Goal: Information Seeking & Learning: Understand process/instructions

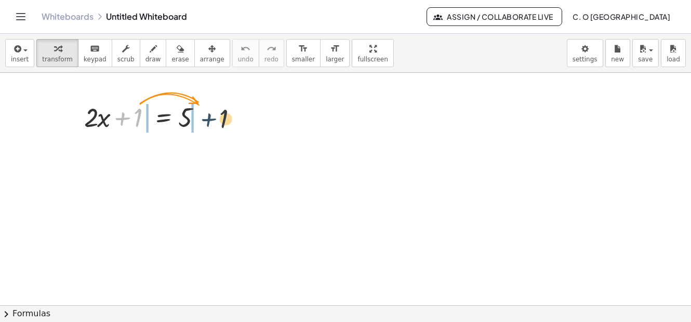
drag, startPoint x: 123, startPoint y: 123, endPoint x: 239, endPoint y: 143, distance: 117.2
click at [125, 129] on div at bounding box center [147, 116] width 136 height 35
click at [142, 126] on div at bounding box center [147, 116] width 136 height 35
drag, startPoint x: 138, startPoint y: 119, endPoint x: 259, endPoint y: 130, distance: 122.2
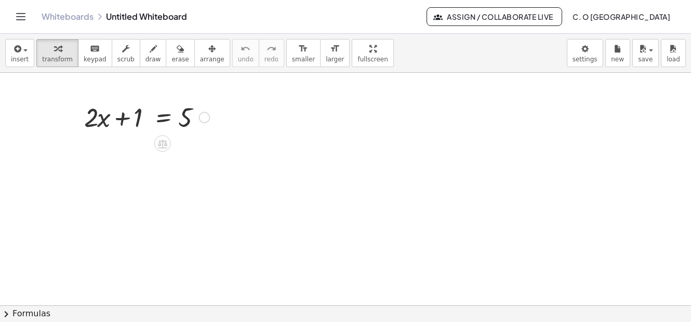
click at [207, 120] on div at bounding box center [204, 117] width 11 height 11
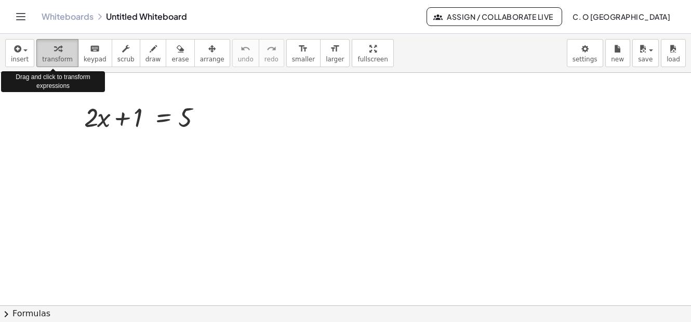
click at [60, 59] on span "transform" at bounding box center [57, 59] width 31 height 7
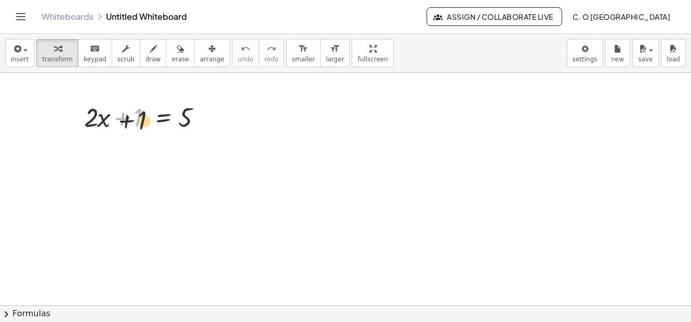
click at [143, 123] on div at bounding box center [147, 116] width 136 height 35
click at [151, 123] on div at bounding box center [147, 116] width 136 height 35
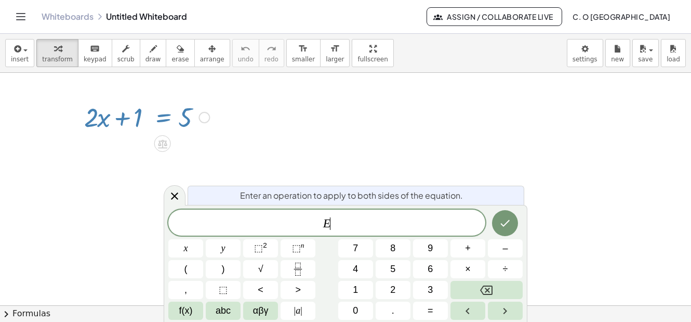
click at [352, 225] on span "E ​" at bounding box center [326, 223] width 317 height 15
drag, startPoint x: 229, startPoint y: 159, endPoint x: 232, endPoint y: 147, distance: 12.4
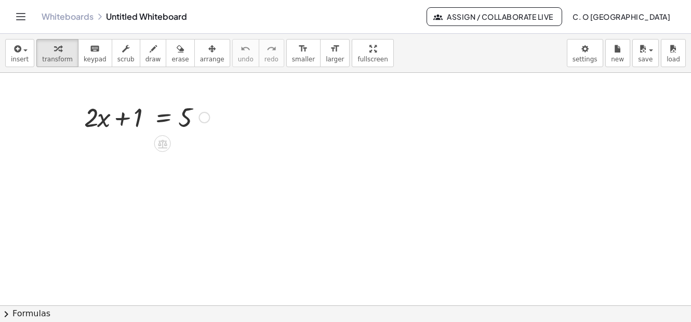
click at [134, 126] on div at bounding box center [147, 116] width 136 height 35
click at [121, 124] on div at bounding box center [147, 116] width 136 height 35
click at [122, 124] on div at bounding box center [147, 116] width 136 height 35
drag, startPoint x: 137, startPoint y: 123, endPoint x: 226, endPoint y: 132, distance: 89.4
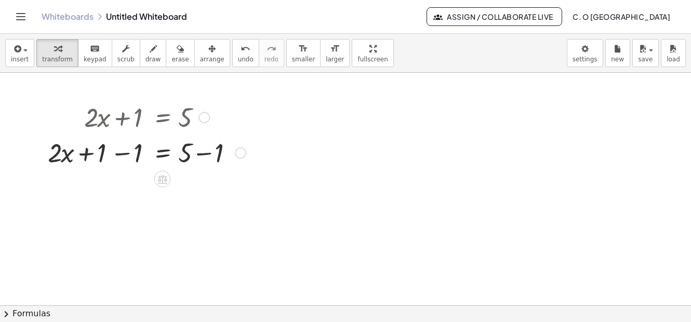
click at [89, 159] on div at bounding box center [147, 151] width 208 height 35
click at [124, 159] on div at bounding box center [147, 151] width 208 height 35
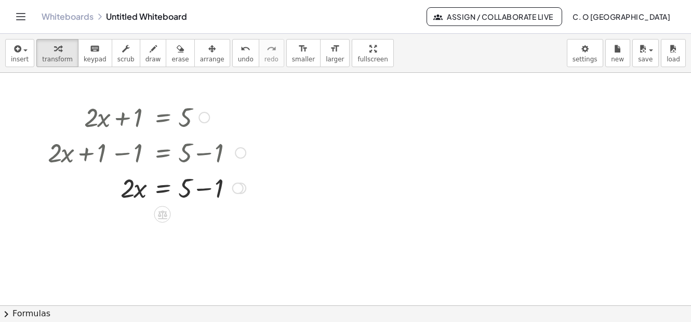
click at [206, 193] on div at bounding box center [147, 186] width 208 height 35
drag, startPoint x: 127, startPoint y: 231, endPoint x: 196, endPoint y: 262, distance: 75.6
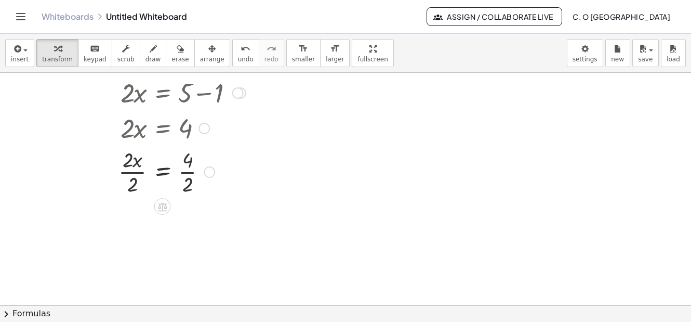
scroll to position [104, 0]
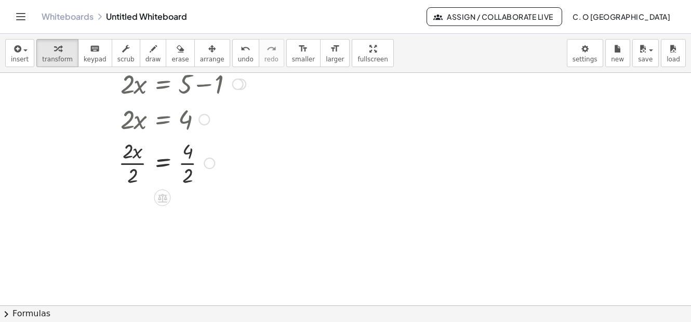
click at [130, 164] on div at bounding box center [147, 162] width 208 height 52
drag, startPoint x: 190, startPoint y: 221, endPoint x: 180, endPoint y: 219, distance: 10.1
click at [179, 221] on div at bounding box center [147, 214] width 208 height 52
click at [187, 225] on div at bounding box center [147, 214] width 208 height 52
click at [187, 218] on div at bounding box center [147, 214] width 208 height 52
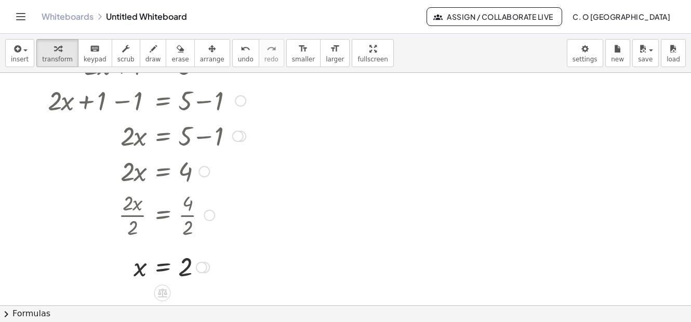
scroll to position [0, 0]
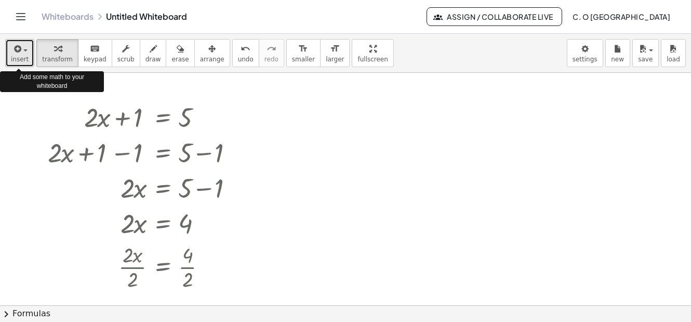
click at [23, 50] on span "button" at bounding box center [25, 50] width 4 height 2
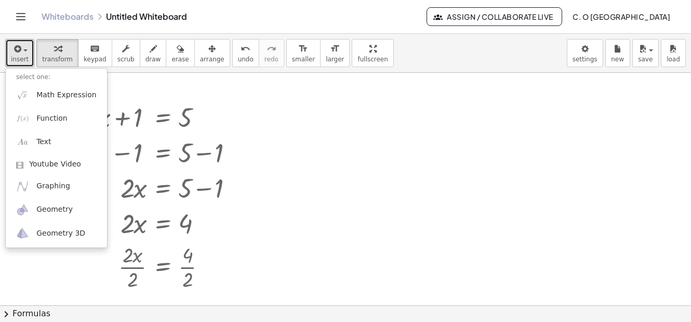
click at [264, 104] on div at bounding box center [345, 305] width 691 height 465
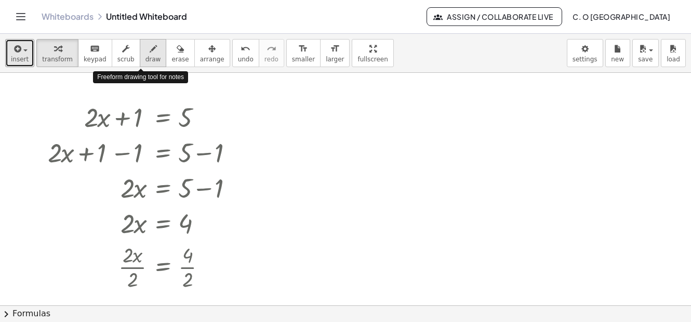
click at [146, 62] on span "draw" at bounding box center [154, 59] width 16 height 7
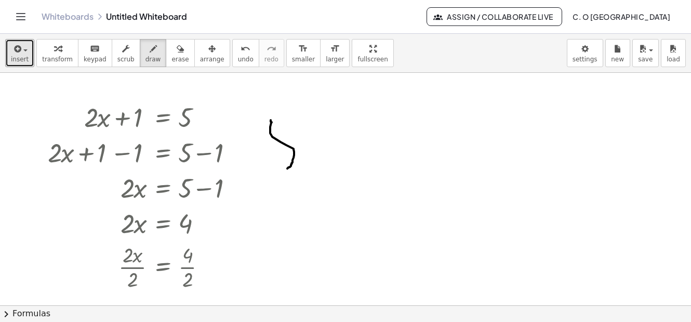
drag, startPoint x: 271, startPoint y: 120, endPoint x: 288, endPoint y: 165, distance: 47.9
click at [287, 167] on div at bounding box center [345, 305] width 691 height 465
drag, startPoint x: 288, startPoint y: 125, endPoint x: 292, endPoint y: 135, distance: 10.0
click at [291, 139] on div at bounding box center [345, 305] width 691 height 465
drag, startPoint x: 323, startPoint y: 119, endPoint x: 332, endPoint y: 121, distance: 9.1
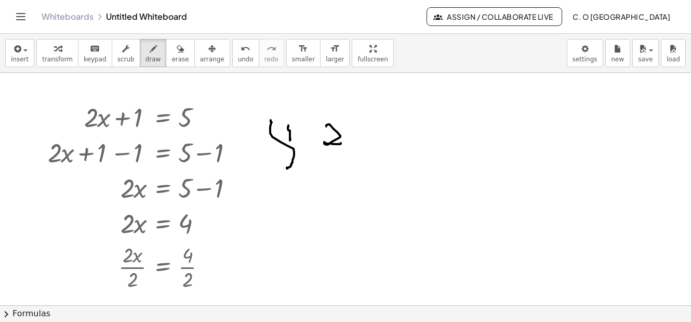
drag, startPoint x: 332, startPoint y: 121, endPoint x: 342, endPoint y: 140, distance: 21.9
click at [341, 142] on div at bounding box center [345, 305] width 691 height 465
drag, startPoint x: 344, startPoint y: 131, endPoint x: 352, endPoint y: 142, distance: 13.7
click at [352, 142] on div at bounding box center [345, 305] width 691 height 465
drag, startPoint x: 353, startPoint y: 138, endPoint x: 345, endPoint y: 144, distance: 10.0
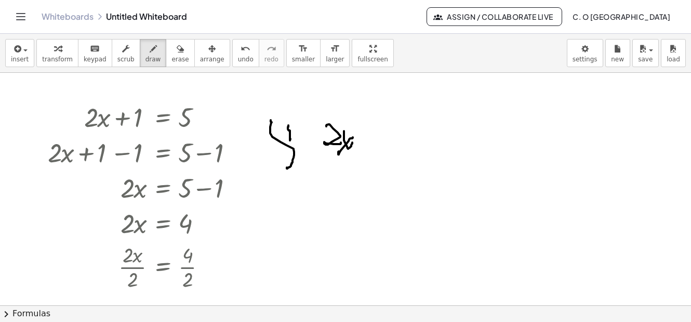
click at [339, 150] on div at bounding box center [345, 305] width 691 height 465
drag, startPoint x: 360, startPoint y: 137, endPoint x: 361, endPoint y: 148, distance: 11.5
drag, startPoint x: 371, startPoint y: 136, endPoint x: 376, endPoint y: 148, distance: 13.5
click at [376, 151] on div at bounding box center [345, 305] width 691 height 465
drag, startPoint x: 371, startPoint y: 147, endPoint x: 387, endPoint y: 142, distance: 16.3
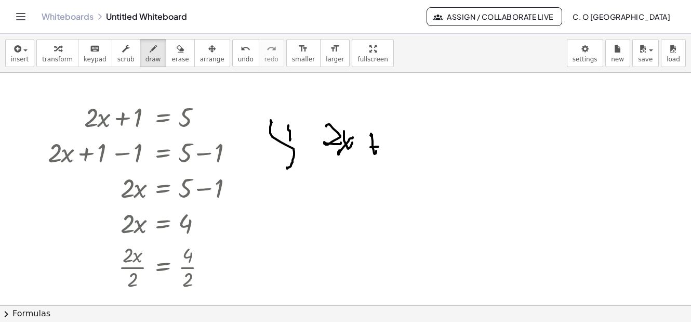
click at [379, 147] on div at bounding box center [345, 305] width 691 height 465
drag, startPoint x: 387, startPoint y: 142, endPoint x: 402, endPoint y: 146, distance: 15.1
click at [395, 154] on div at bounding box center [345, 305] width 691 height 465
drag, startPoint x: 408, startPoint y: 147, endPoint x: 416, endPoint y: 151, distance: 8.8
click at [416, 151] on div at bounding box center [345, 305] width 691 height 465
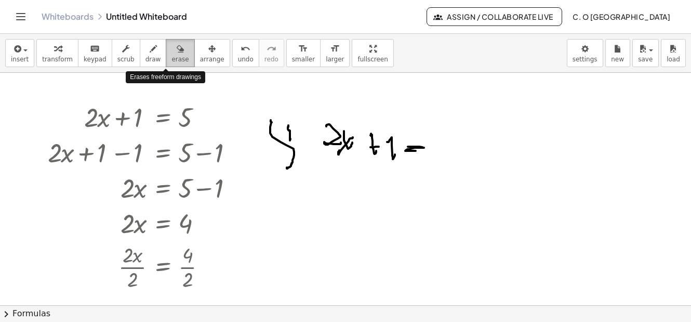
click at [177, 50] on icon "button" at bounding box center [180, 49] width 7 height 12
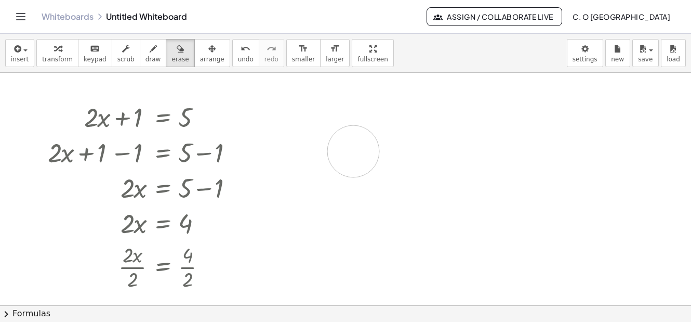
drag, startPoint x: 281, startPoint y: 148, endPoint x: 383, endPoint y: 156, distance: 102.7
click at [398, 153] on div at bounding box center [345, 305] width 691 height 465
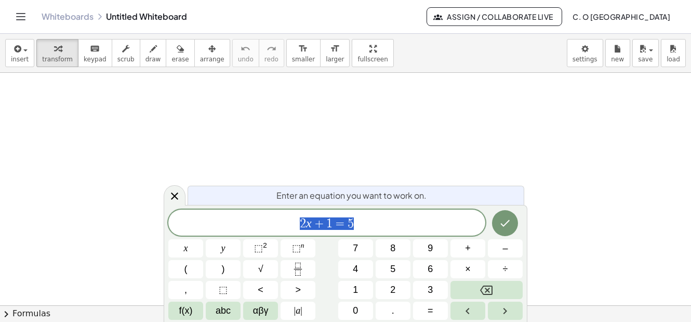
click at [356, 225] on span "2 x + 1 = 5" at bounding box center [326, 223] width 317 height 15
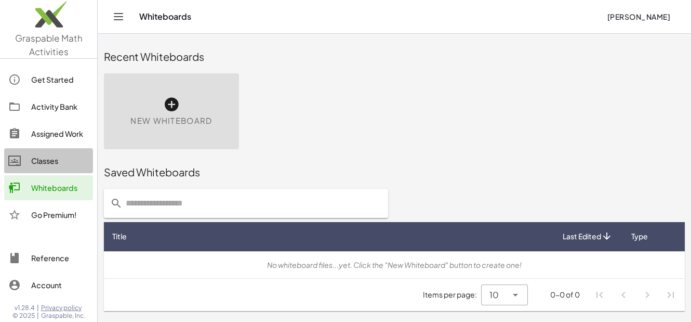
click at [41, 157] on div "Classes" at bounding box center [60, 160] width 58 height 12
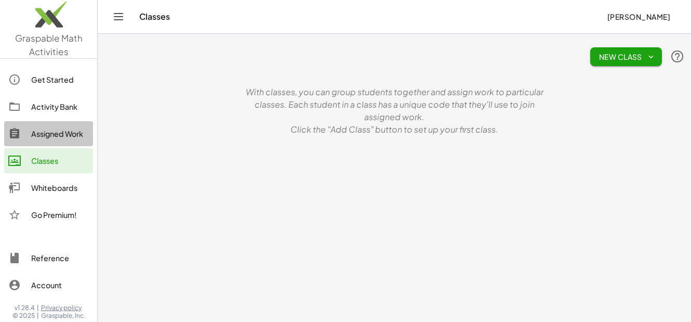
click at [56, 134] on div "Assigned Work" at bounding box center [60, 133] width 58 height 12
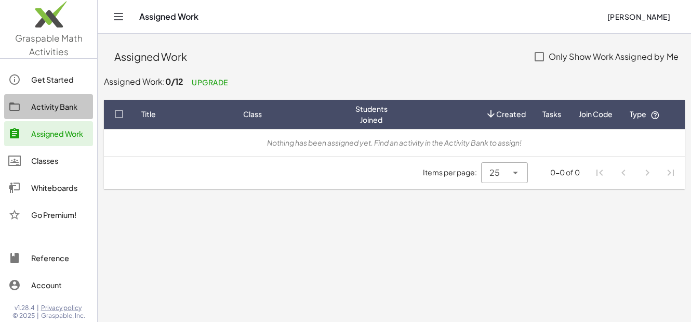
click at [49, 108] on div "Activity Bank" at bounding box center [60, 106] width 58 height 12
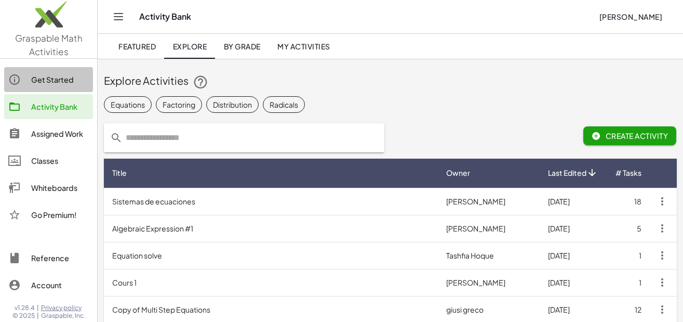
click at [58, 77] on div "Get Started" at bounding box center [60, 79] width 58 height 12
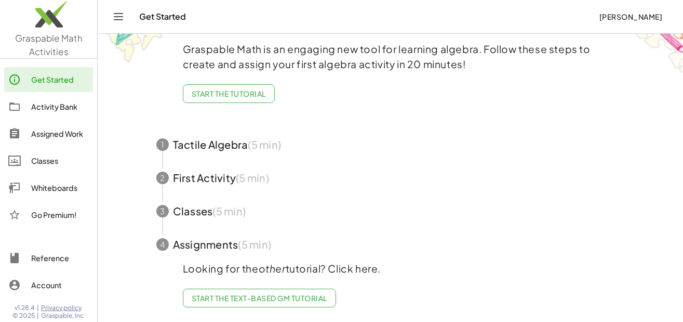
scroll to position [59, 0]
click at [196, 141] on span "button" at bounding box center [391, 144] width 494 height 33
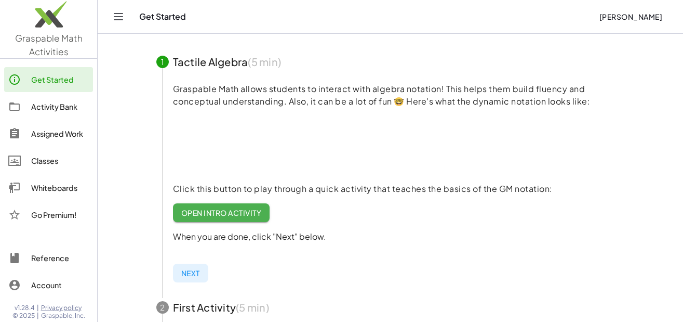
scroll to position [111, 0]
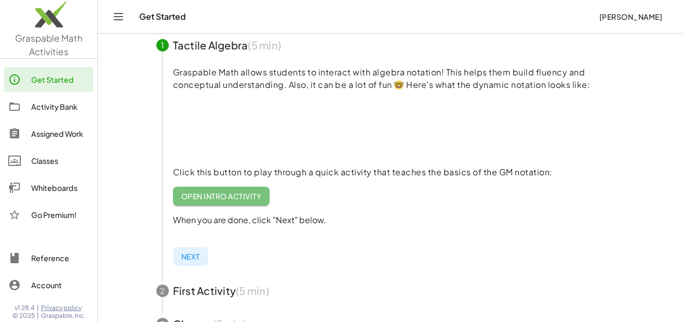
click at [230, 198] on span "Open Intro Activity" at bounding box center [221, 195] width 81 height 9
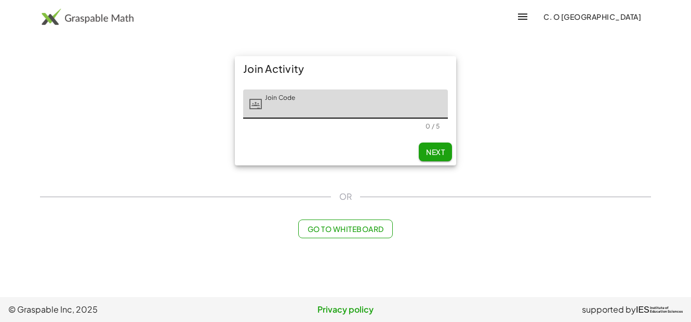
click at [256, 108] on icon at bounding box center [255, 104] width 12 height 12
